Goal: Navigation & Orientation: Find specific page/section

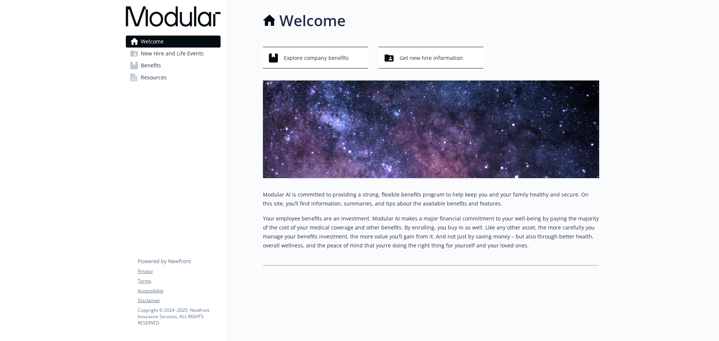
click at [195, 57] on span "New Hire and Life Events" at bounding box center [172, 54] width 63 height 12
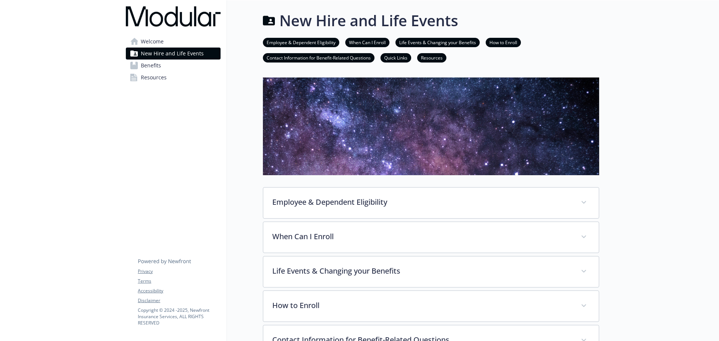
click at [181, 65] on link "Benefits" at bounding box center [173, 66] width 95 height 12
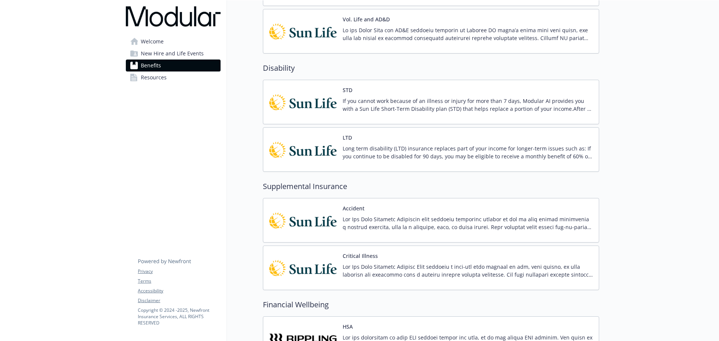
scroll to position [747, 0]
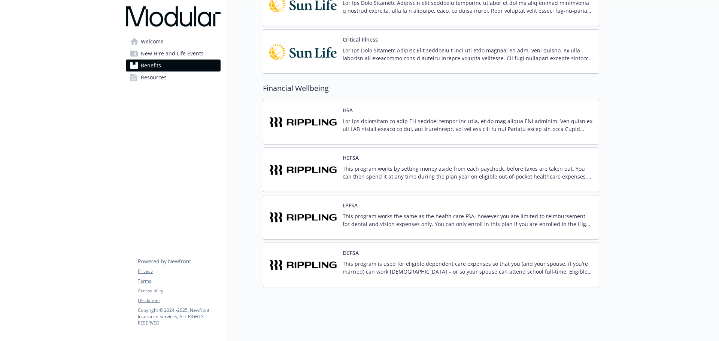
click at [185, 66] on link "Benefits" at bounding box center [173, 66] width 95 height 12
click at [177, 72] on link "Resources" at bounding box center [173, 78] width 95 height 12
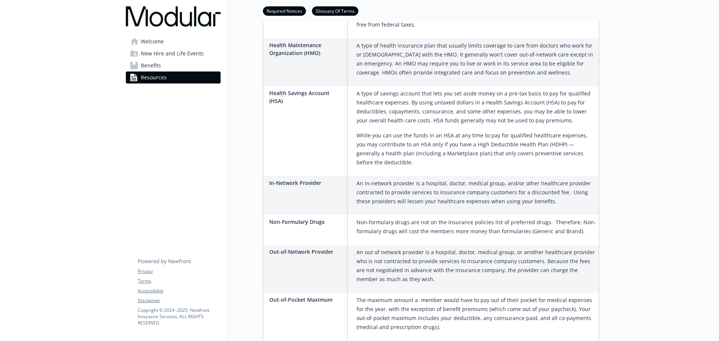
click at [177, 43] on link "Welcome" at bounding box center [173, 42] width 95 height 12
